Goal: Obtain resource: Download file/media

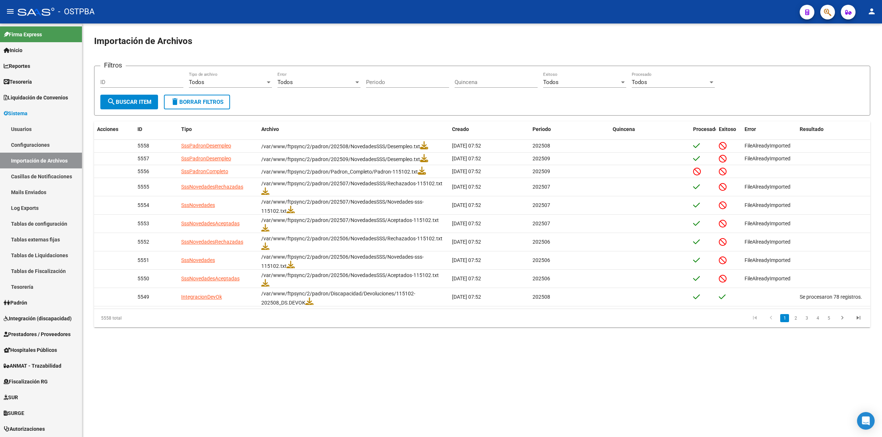
scroll to position [62, 0]
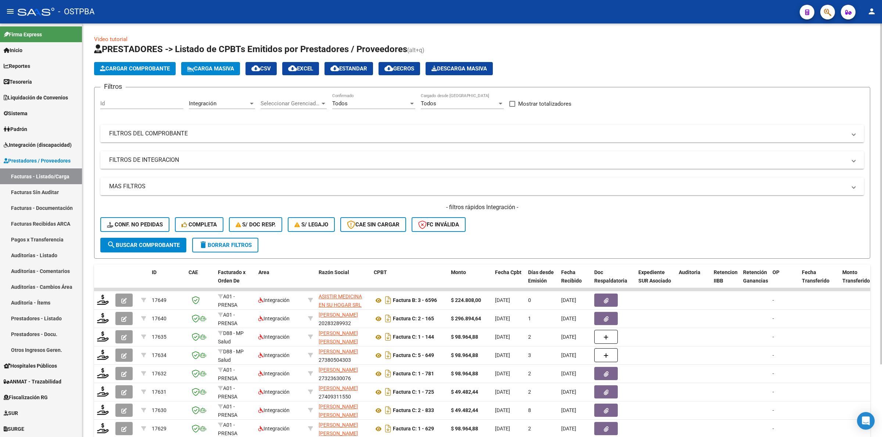
scroll to position [88, 0]
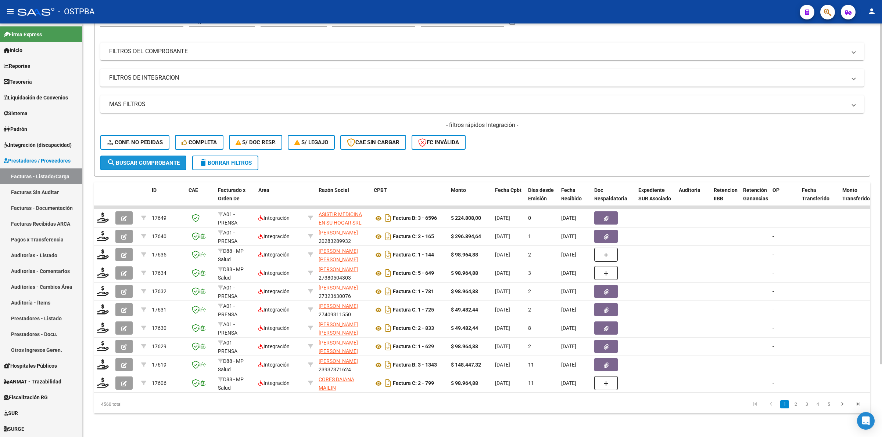
click at [140, 156] on button "search Buscar Comprobante" at bounding box center [143, 163] width 86 height 15
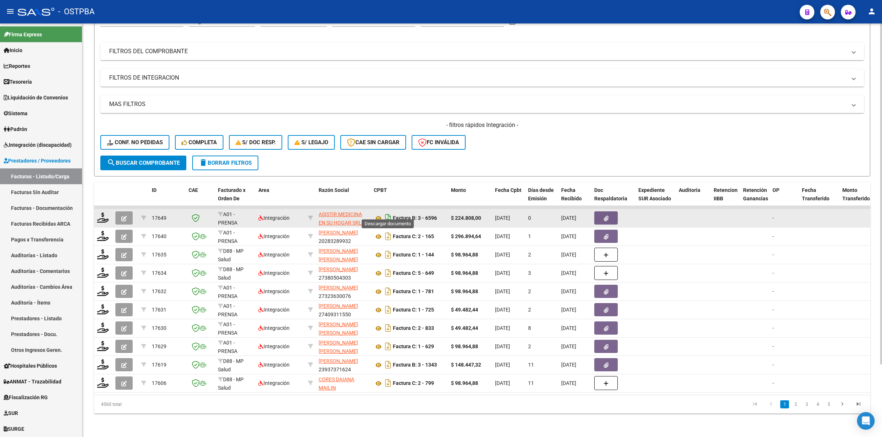
click at [386, 213] on icon "Descargar documento" at bounding box center [388, 218] width 10 height 12
